Goal: Use online tool/utility: Utilize a website feature to perform a specific function

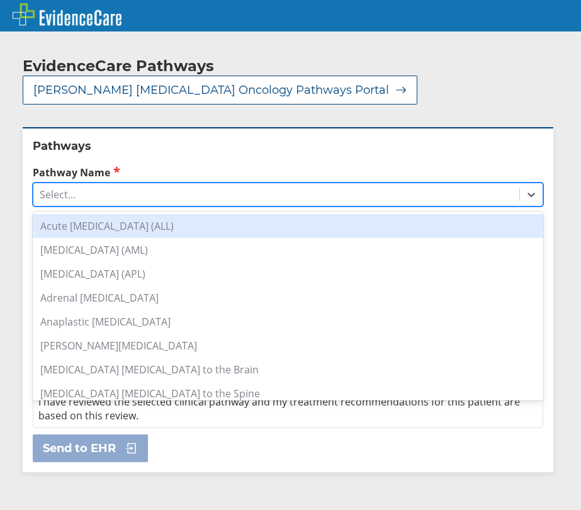
click at [64, 188] on div "Select..." at bounding box center [58, 195] width 36 height 14
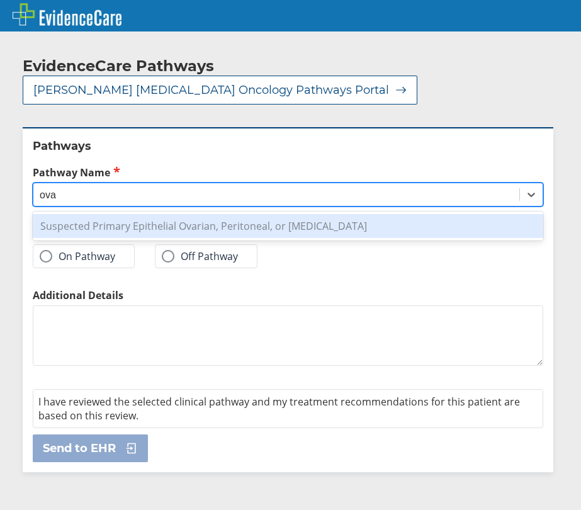
click at [101, 214] on div "Suspected Primary Epithelial Ovarian, Peritoneal, or [MEDICAL_DATA]" at bounding box center [288, 226] width 511 height 24
type input "ova"
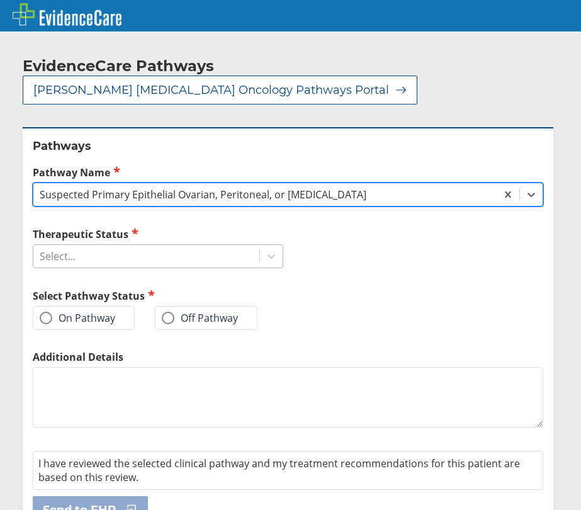
click at [119, 246] on div "Select..." at bounding box center [146, 256] width 226 height 21
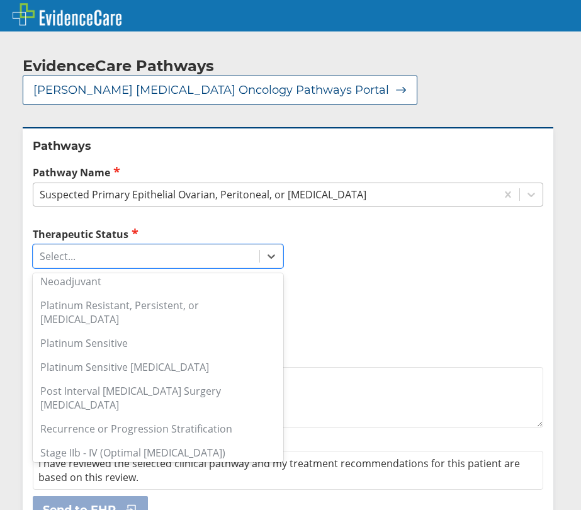
scroll to position [189, 0]
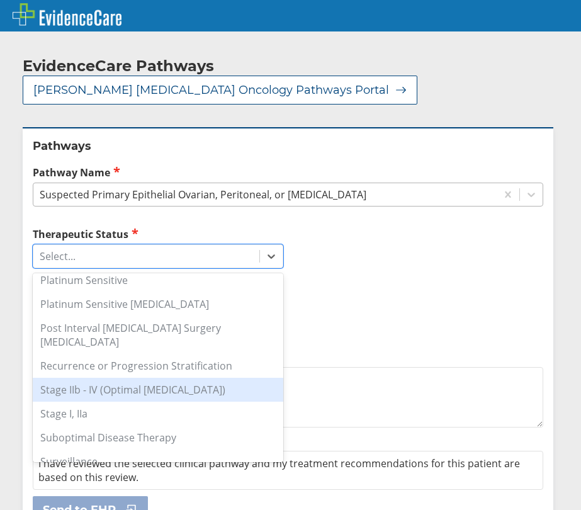
click at [137, 378] on div "Stage IIb - IV (Optimal [MEDICAL_DATA])" at bounding box center [158, 390] width 251 height 24
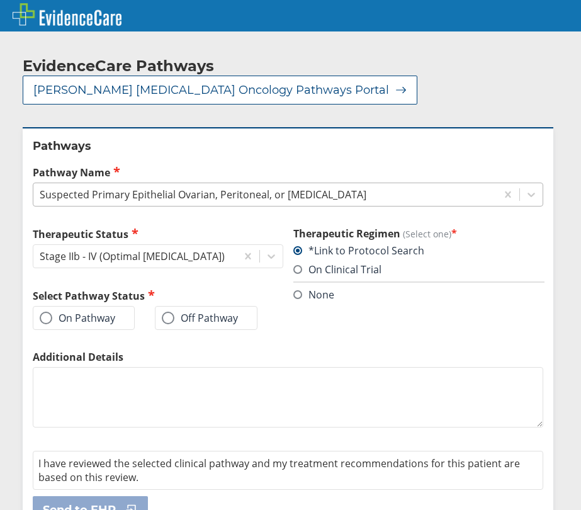
click at [108, 312] on label "On Pathway" at bounding box center [78, 318] width 76 height 13
click at [0, 0] on input "On Pathway" at bounding box center [0, 0] width 0 height 0
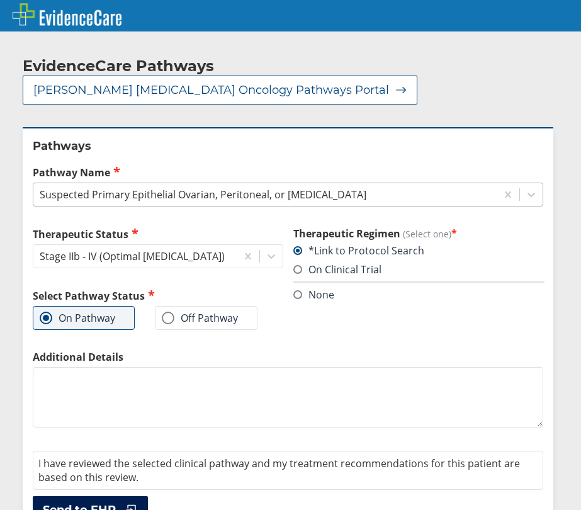
click at [89, 502] on span "Send to EHR" at bounding box center [79, 509] width 73 height 15
